Goal: Transaction & Acquisition: Register for event/course

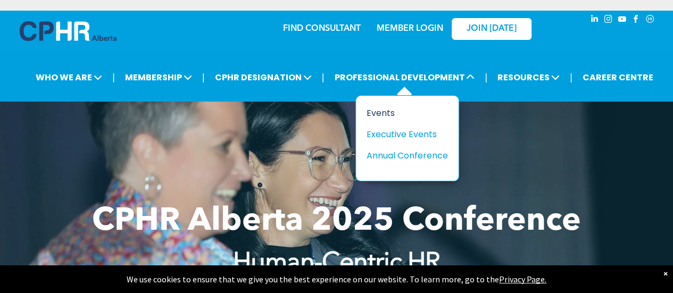
click at [399, 108] on div "Events" at bounding box center [403, 112] width 73 height 13
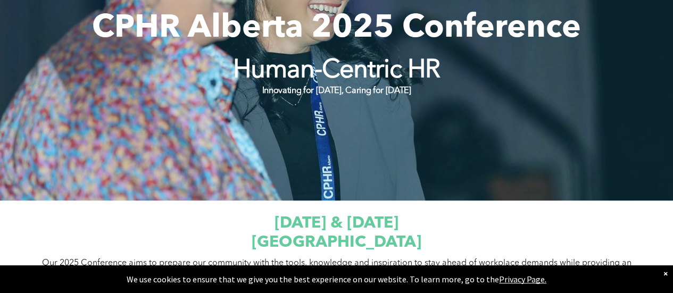
scroll to position [62, 0]
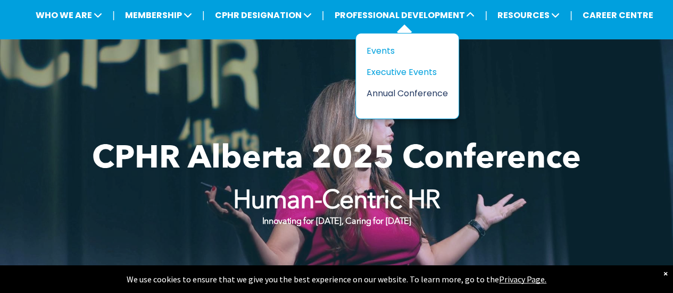
click at [376, 88] on div "Annual Conference" at bounding box center [403, 93] width 73 height 13
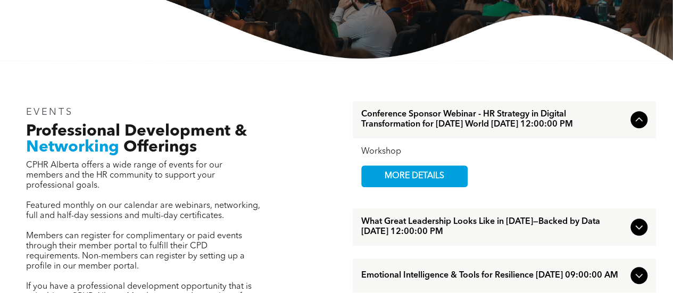
scroll to position [266, 0]
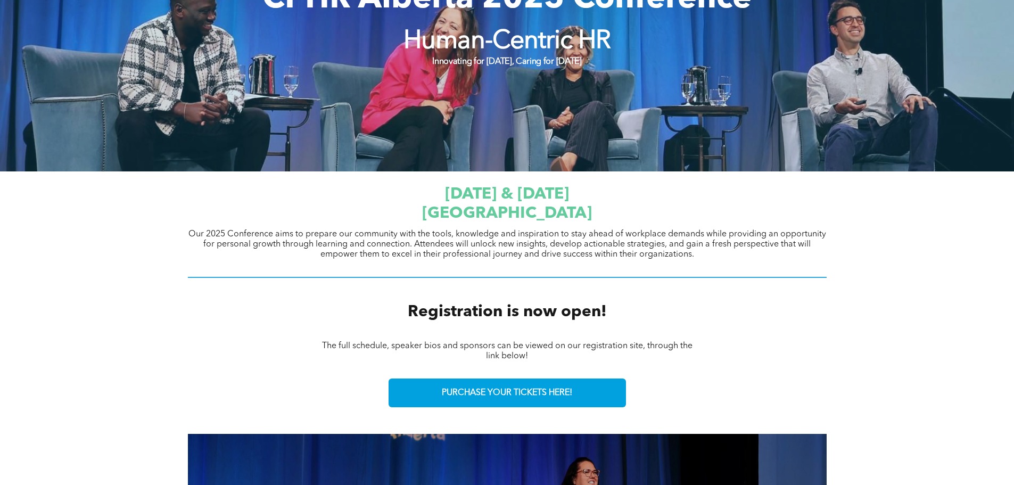
scroll to position [319, 0]
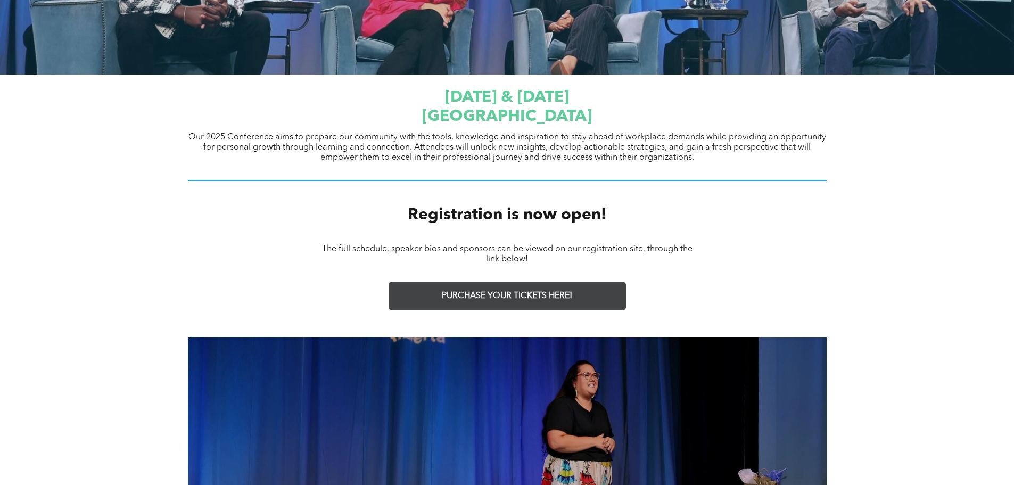
click at [498, 293] on link "PURCHASE YOUR TICKETS HERE!" at bounding box center [507, 296] width 237 height 29
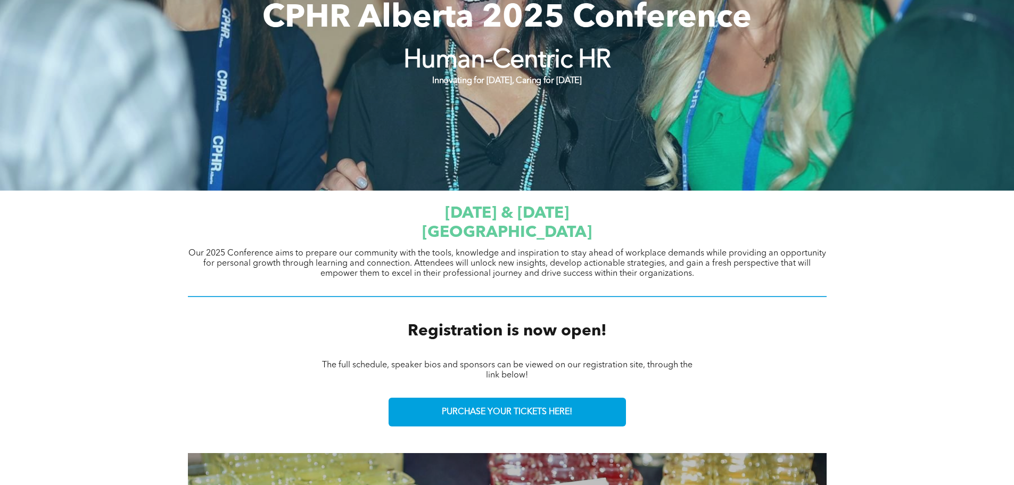
scroll to position [197, 0]
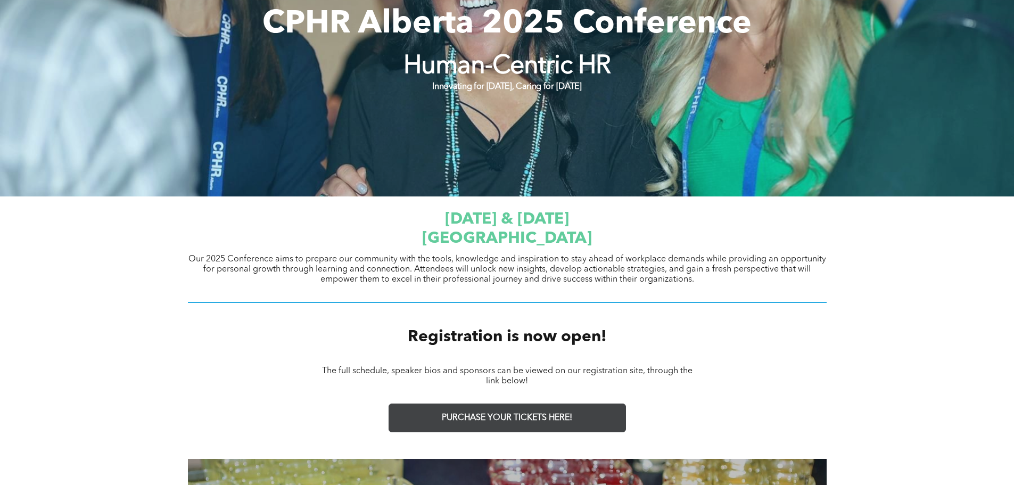
click at [507, 293] on link "PURCHASE YOUR TICKETS HERE!" at bounding box center [507, 417] width 237 height 29
